Goal: Task Accomplishment & Management: Use online tool/utility

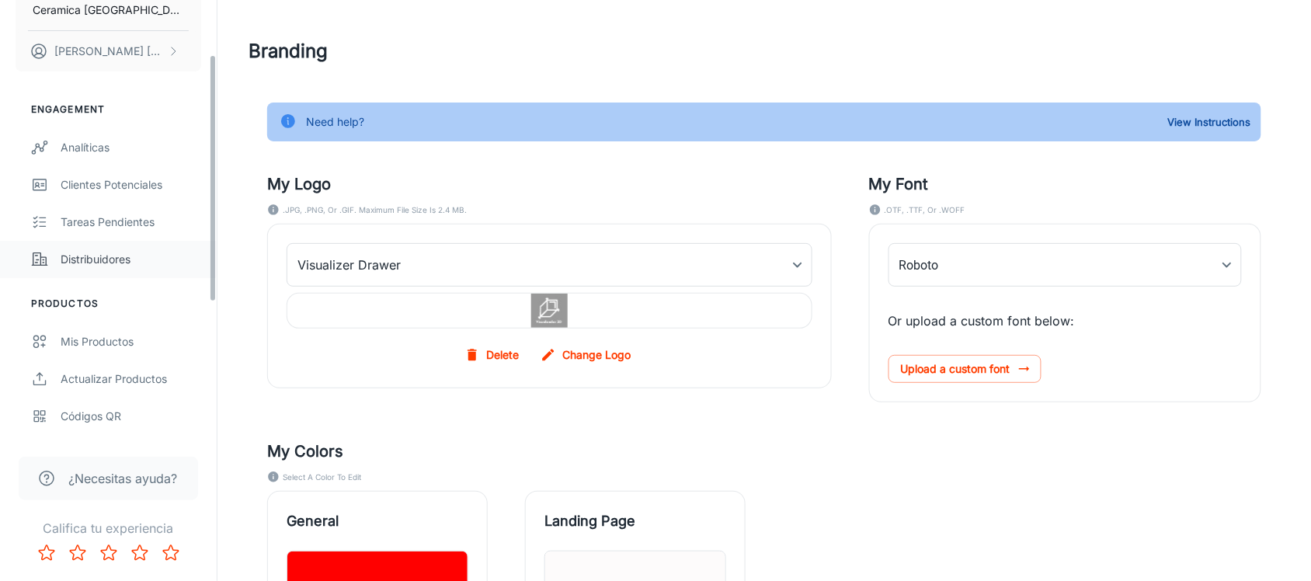
scroll to position [97, 0]
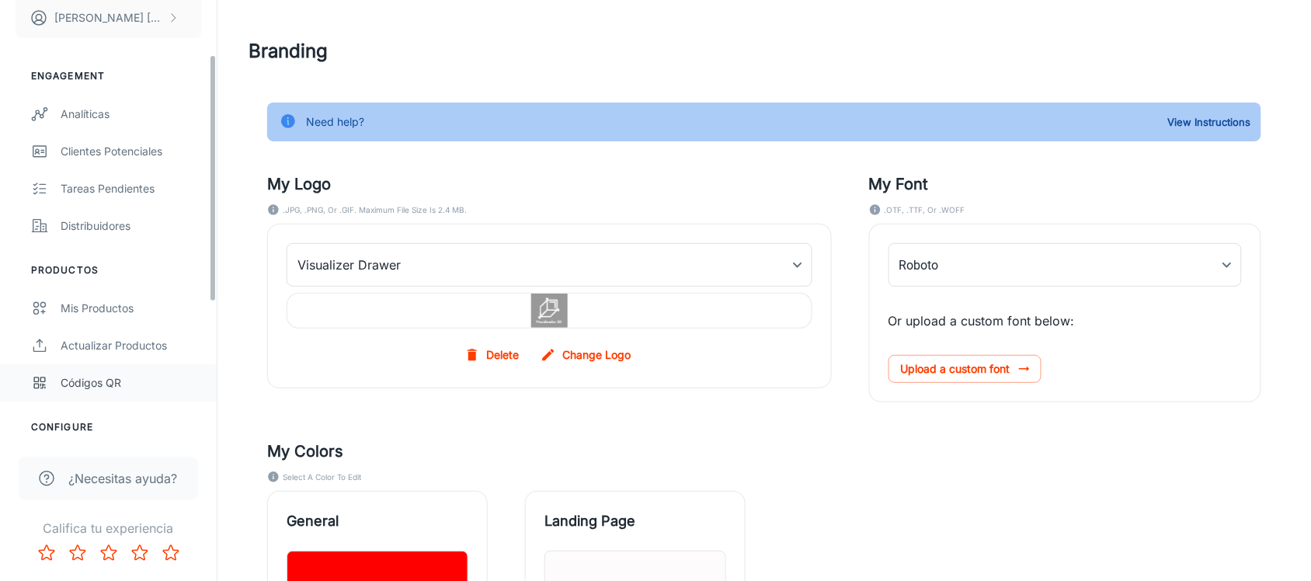
type input "Neutraface_Text_Bold"
click at [83, 379] on div "Códigos QR" at bounding box center [131, 382] width 141 height 17
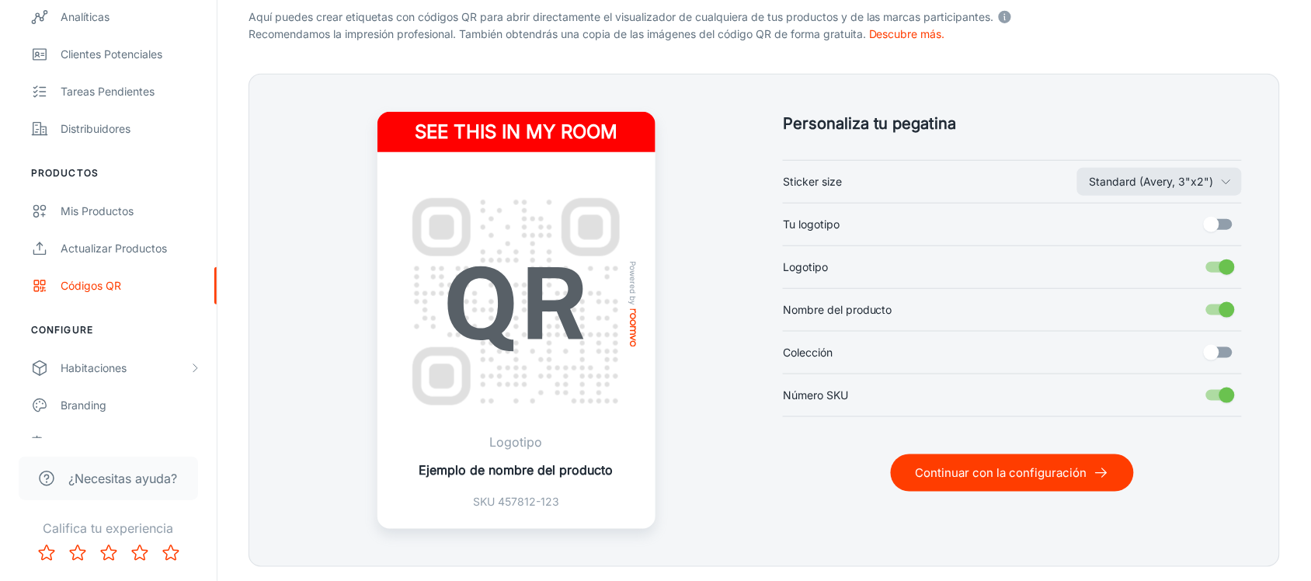
scroll to position [388, 0]
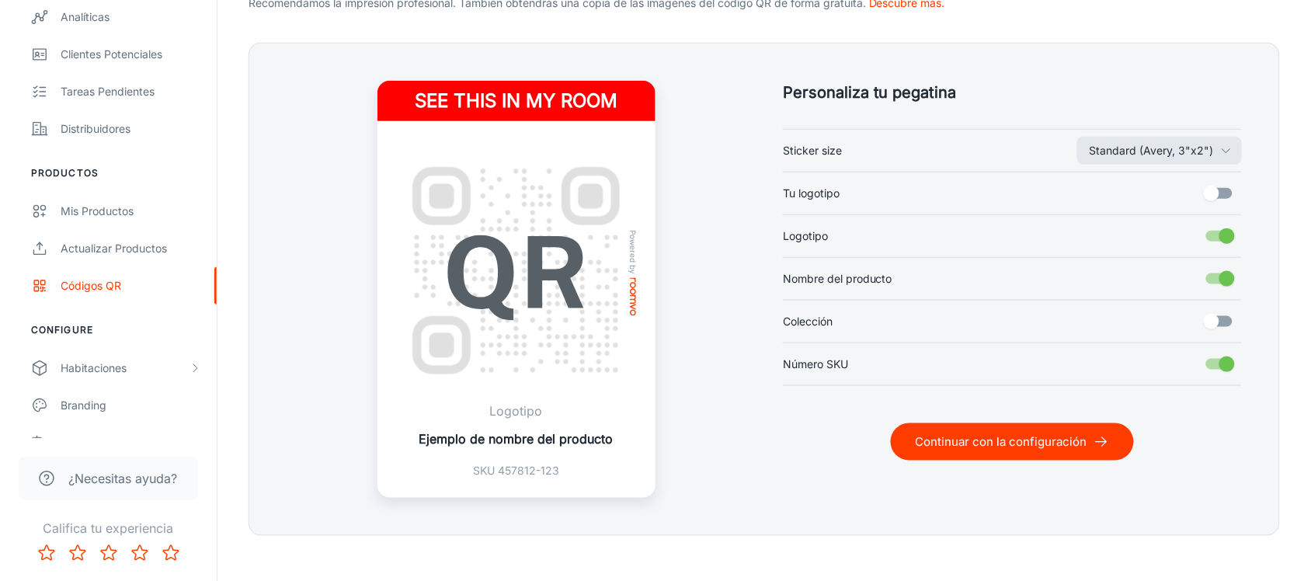
click at [1008, 441] on button "Continuar con la configuración" at bounding box center [1012, 441] width 243 height 37
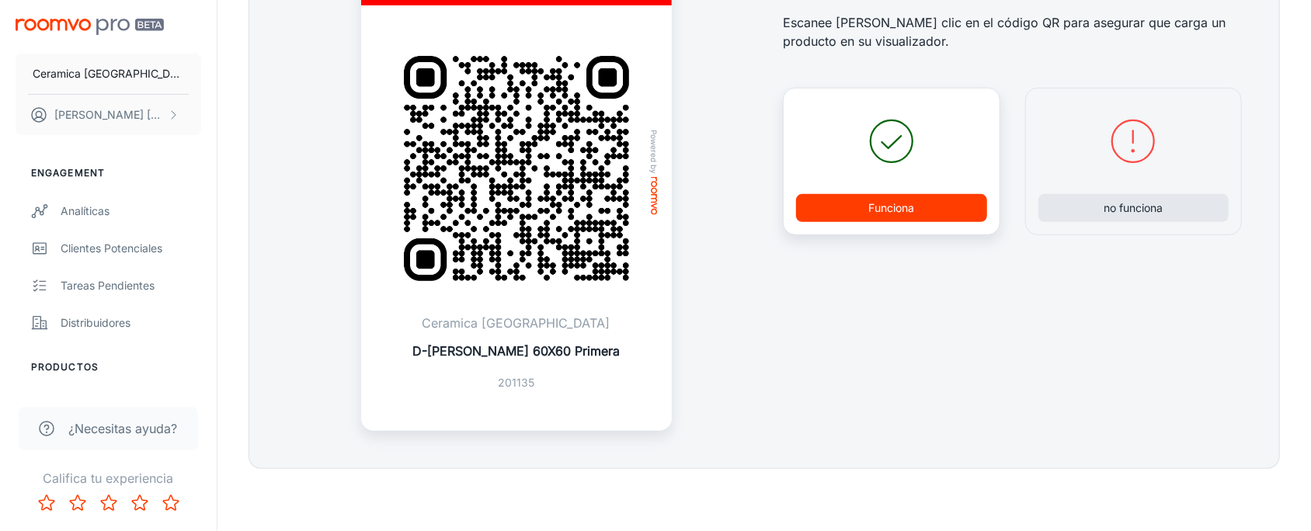
scroll to position [407, 0]
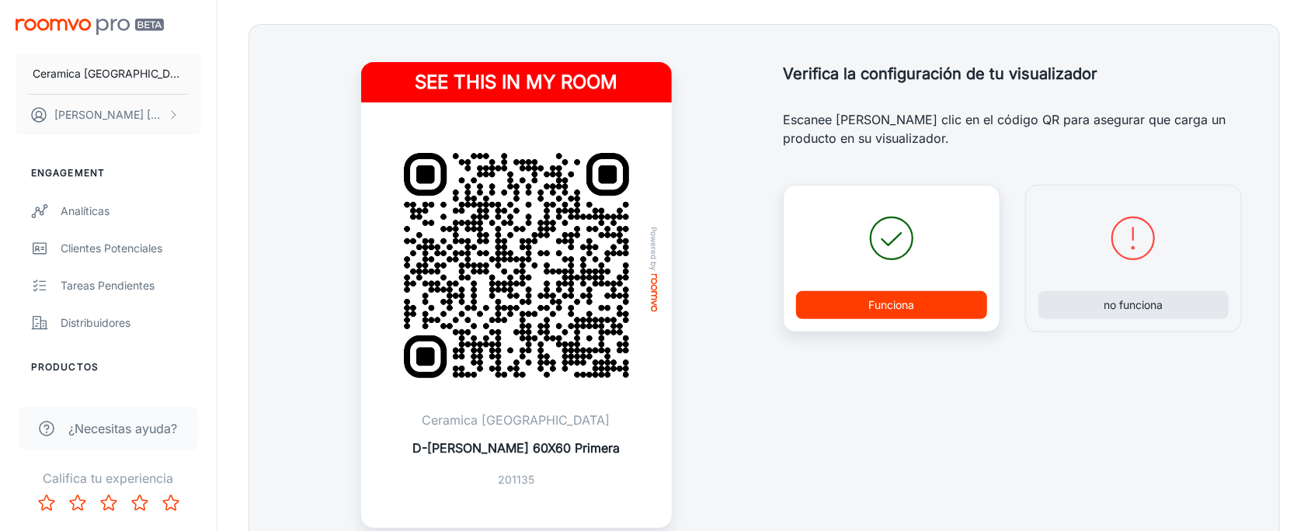
click at [876, 296] on button "Funciona" at bounding box center [891, 305] width 191 height 28
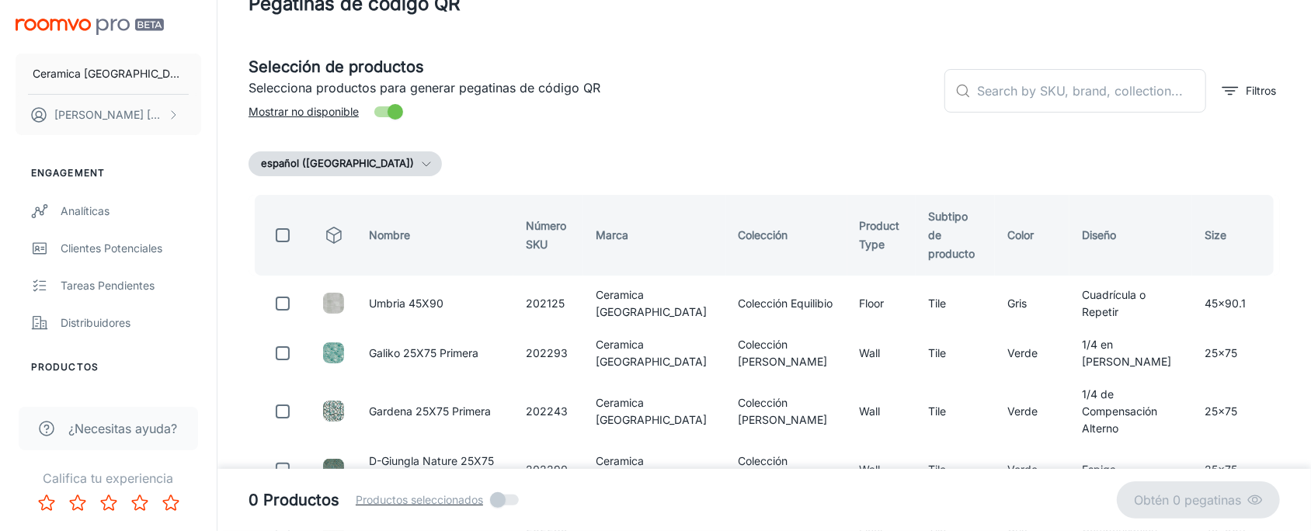
scroll to position [0, 0]
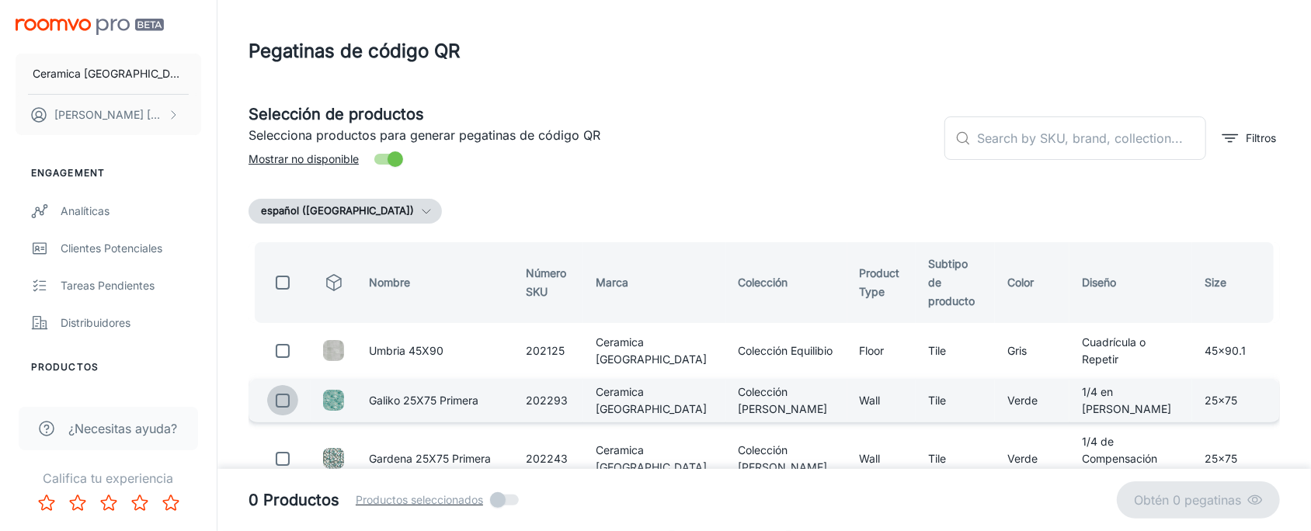
click at [296, 385] on input "checkbox" at bounding box center [282, 400] width 31 height 31
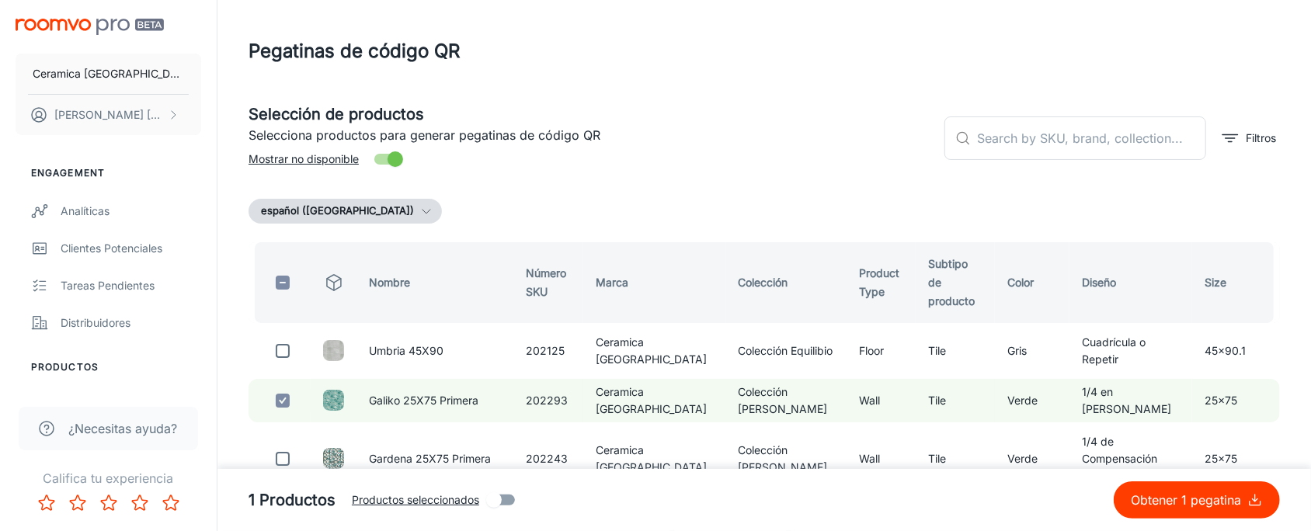
click at [1197, 498] on p "Obtener 1 pegatina" at bounding box center [1189, 500] width 117 height 19
checkbox input "false"
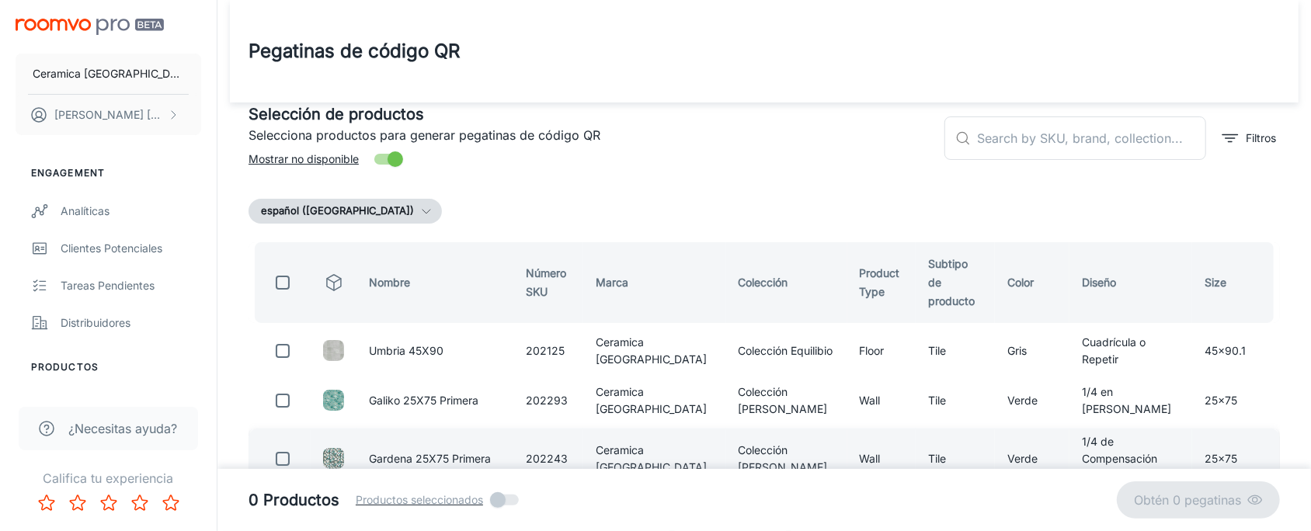
scroll to position [96, 0]
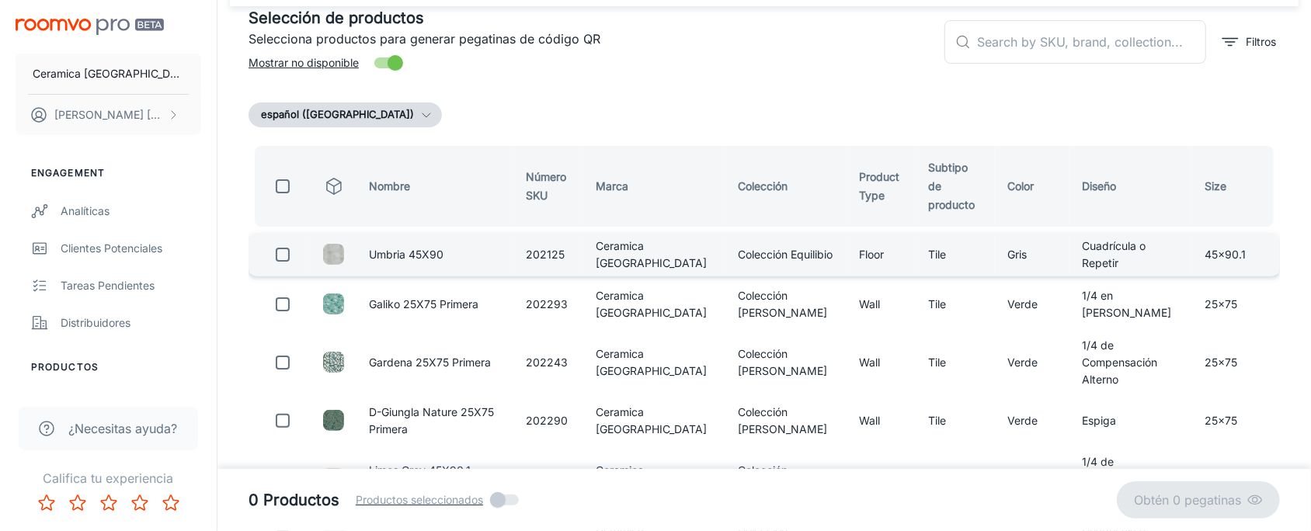
click at [280, 239] on input "checkbox" at bounding box center [282, 254] width 31 height 31
checkbox input "true"
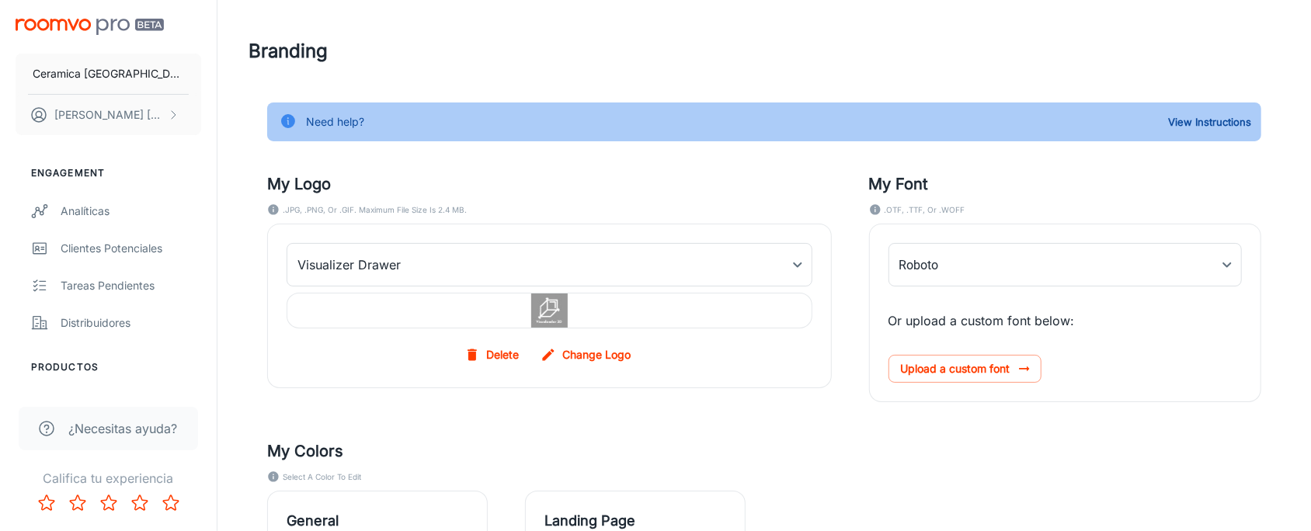
type input "Neutraface_Text_Bold"
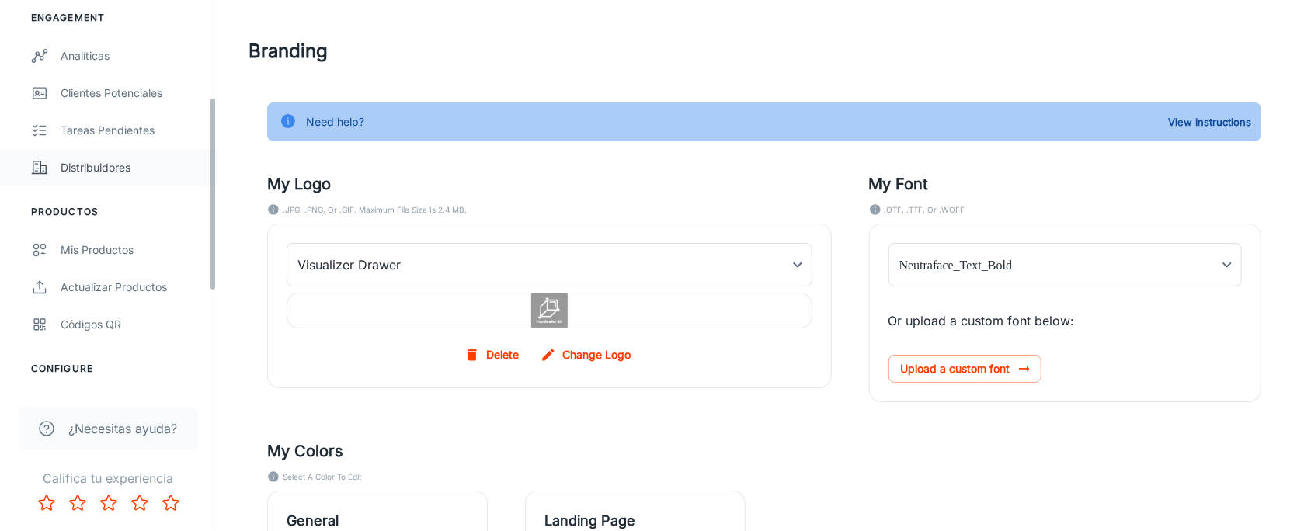
scroll to position [193, 0]
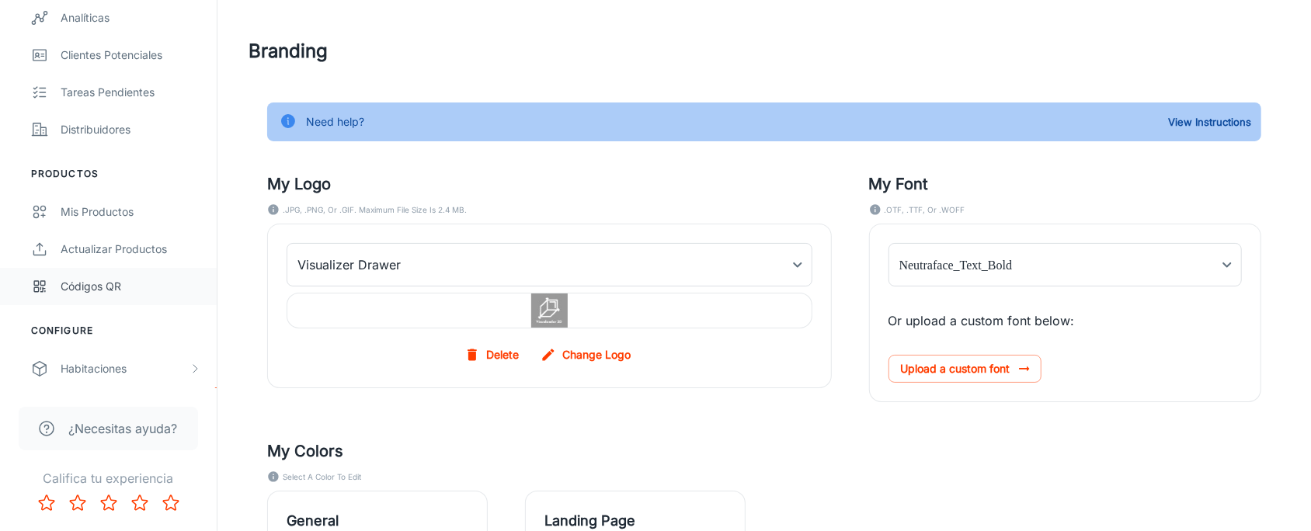
click at [123, 280] on div "Códigos QR" at bounding box center [131, 286] width 141 height 17
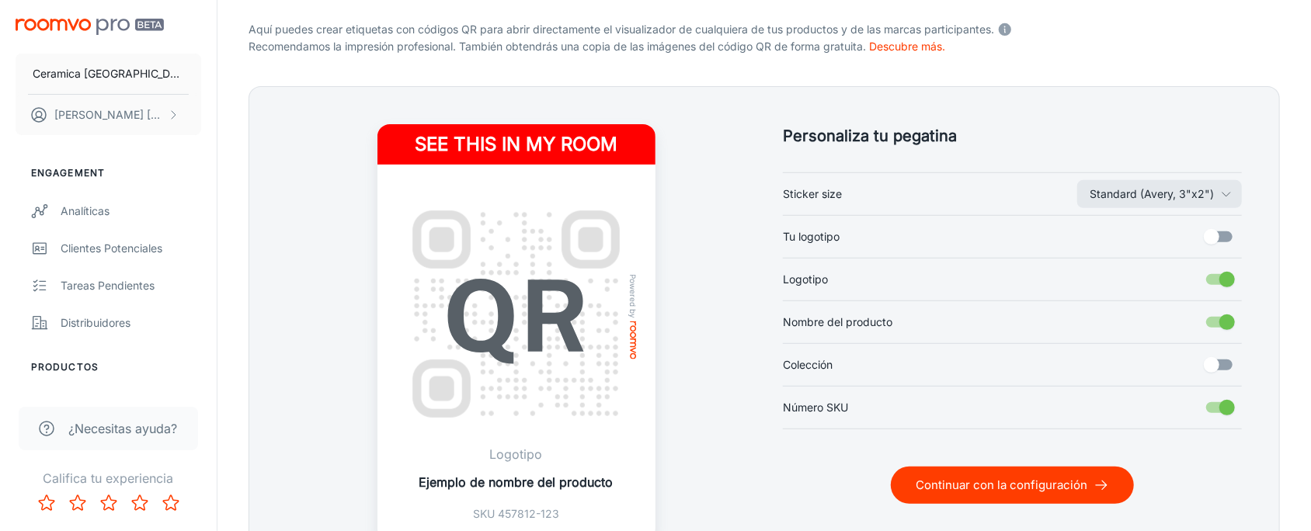
scroll to position [388, 0]
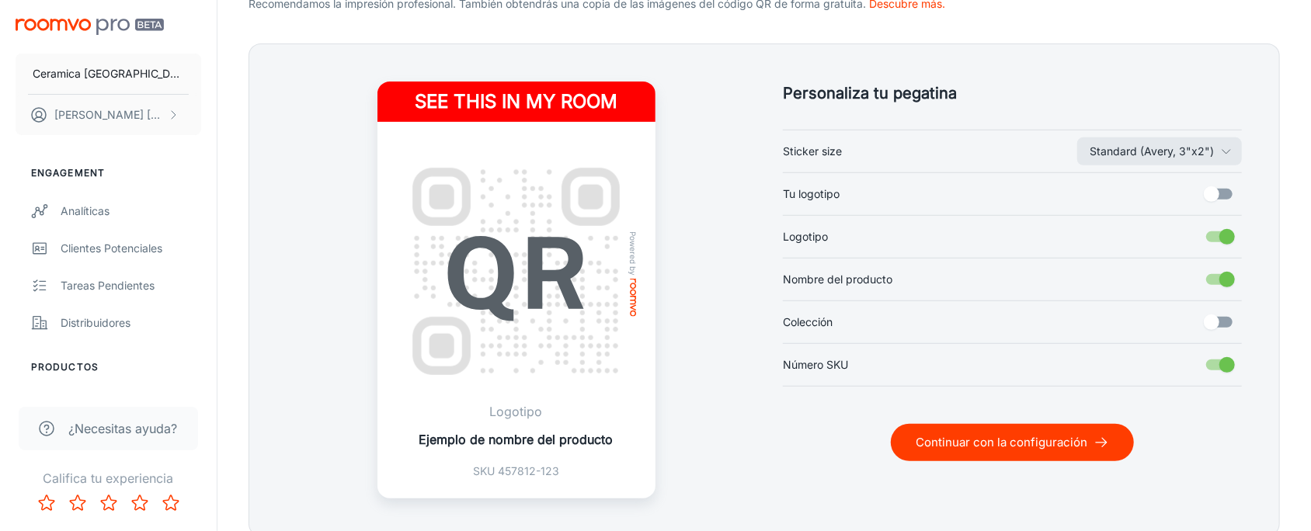
click at [1049, 440] on button "Continuar con la configuración" at bounding box center [1012, 442] width 243 height 37
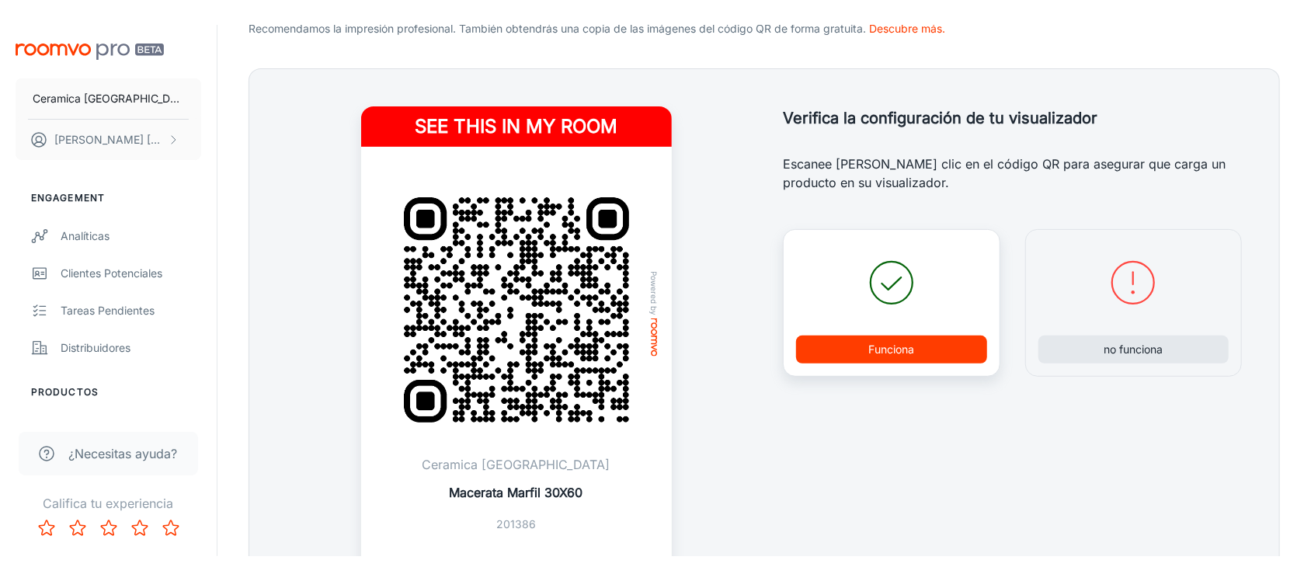
scroll to position [388, 0]
